Goal: Navigation & Orientation: Find specific page/section

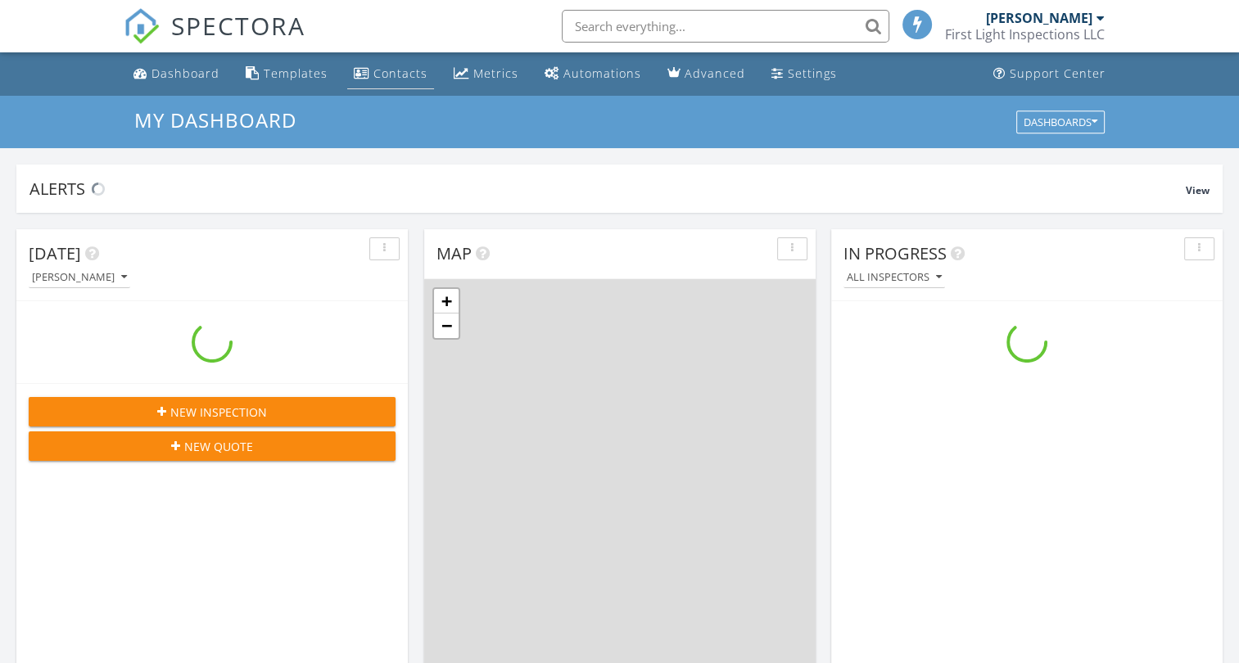
scroll to position [1515, 1264]
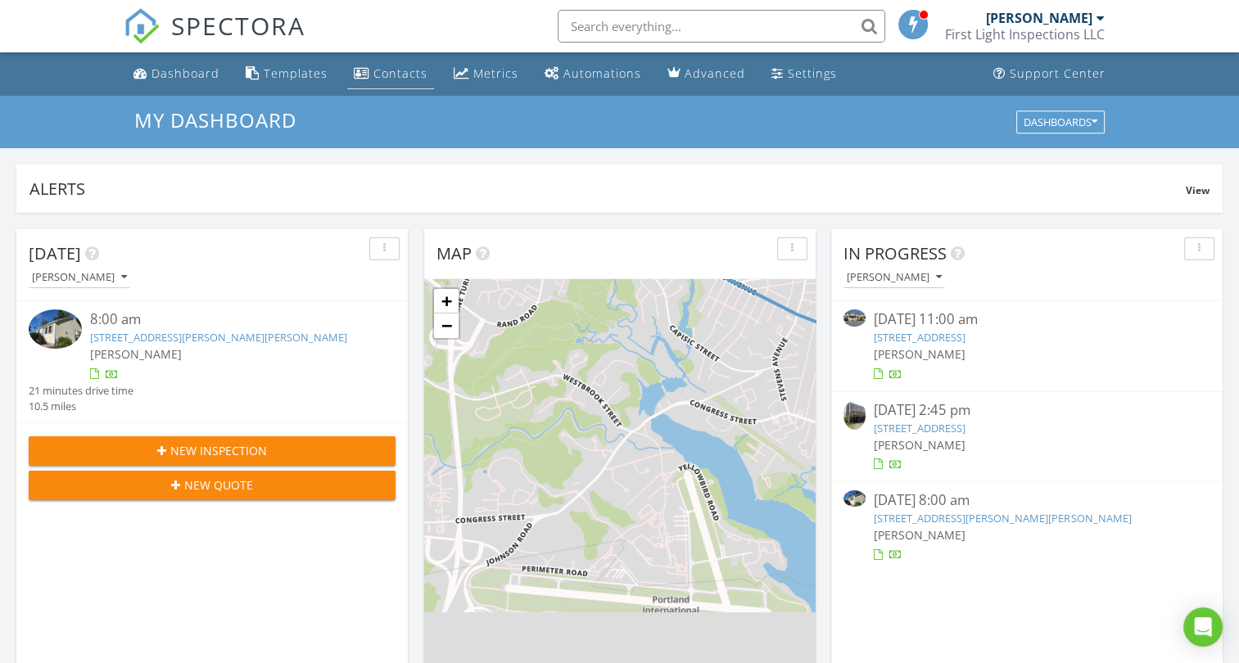
click at [392, 74] on div "Contacts" at bounding box center [400, 73] width 54 height 16
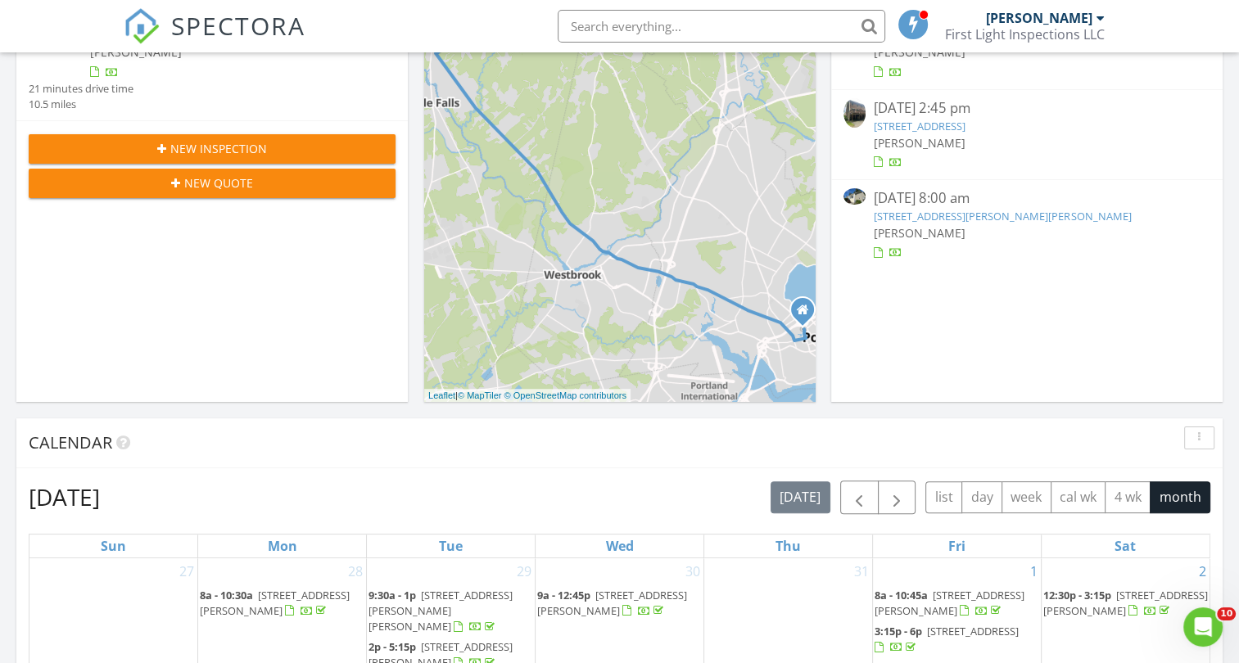
scroll to position [290, 0]
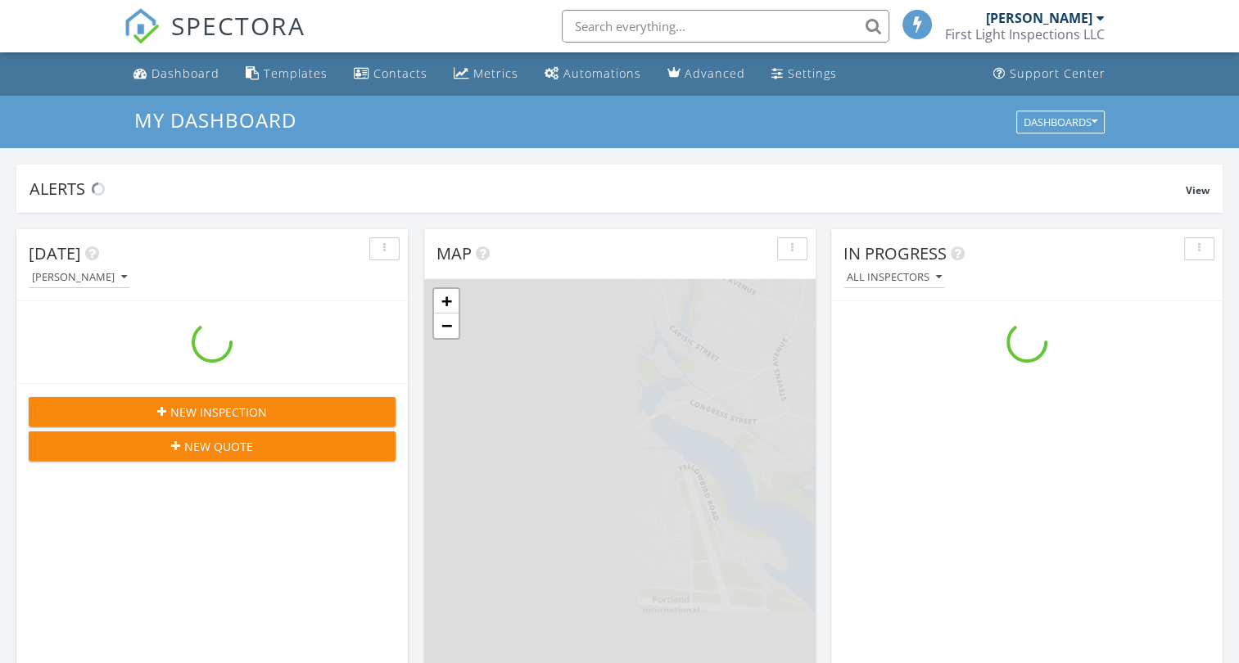
scroll to position [1515, 1264]
